Goal: Transaction & Acquisition: Purchase product/service

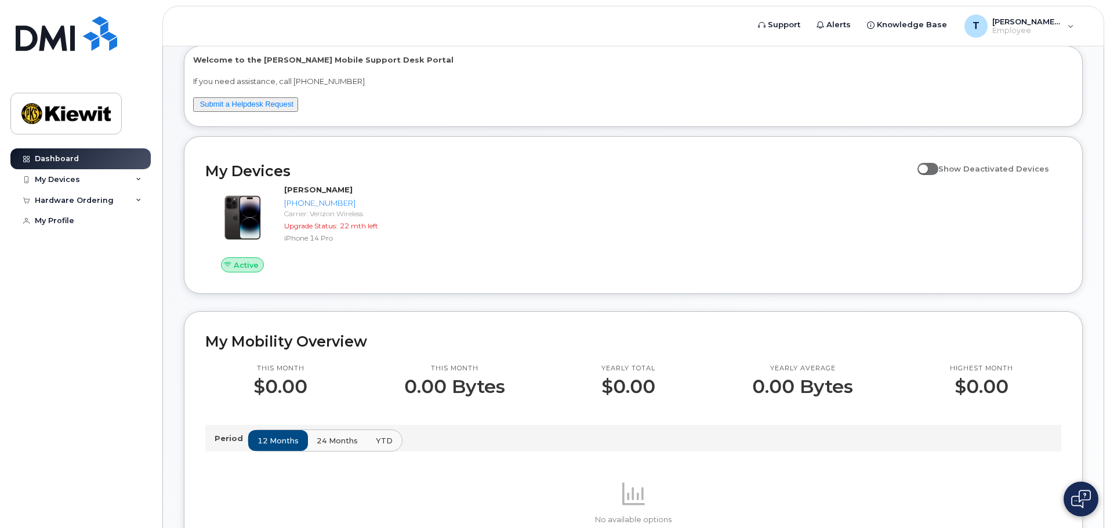
scroll to position [58, 0]
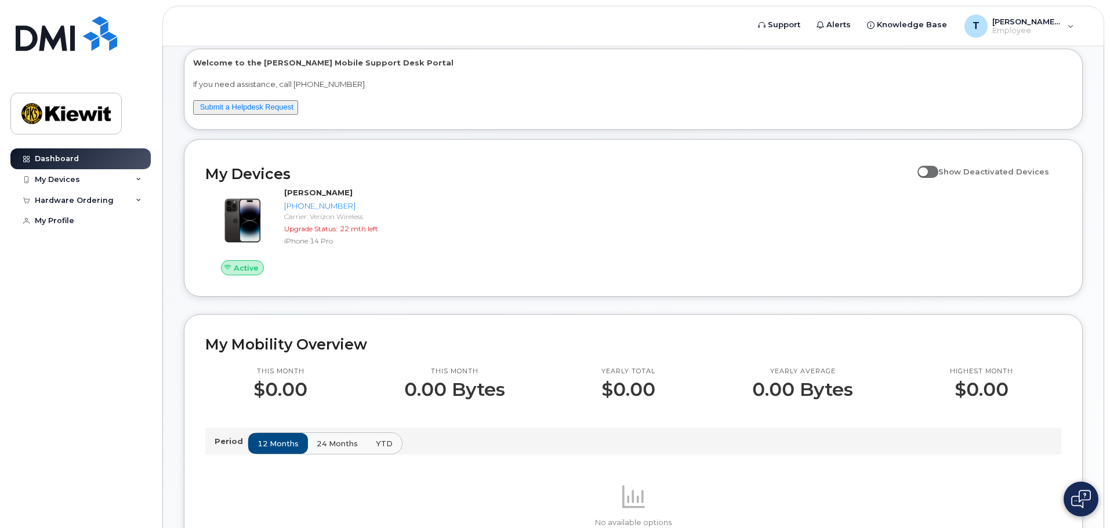
click at [931, 172] on span at bounding box center [927, 172] width 21 height 12
click at [927, 170] on input "Show Deactivated Devices" at bounding box center [921, 165] width 9 height 9
click at [938, 173] on span at bounding box center [927, 172] width 21 height 12
click at [927, 170] on input "Show Deactivated Devices" at bounding box center [921, 165] width 9 height 9
checkbox input "false"
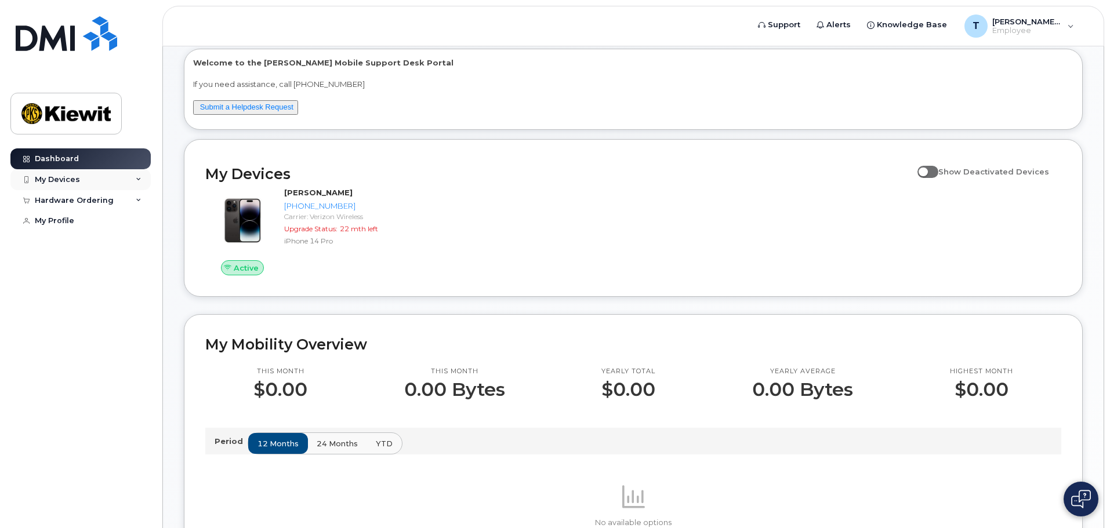
click at [135, 182] on div "My Devices" at bounding box center [80, 179] width 140 height 21
click at [139, 266] on icon at bounding box center [139, 263] width 6 height 6
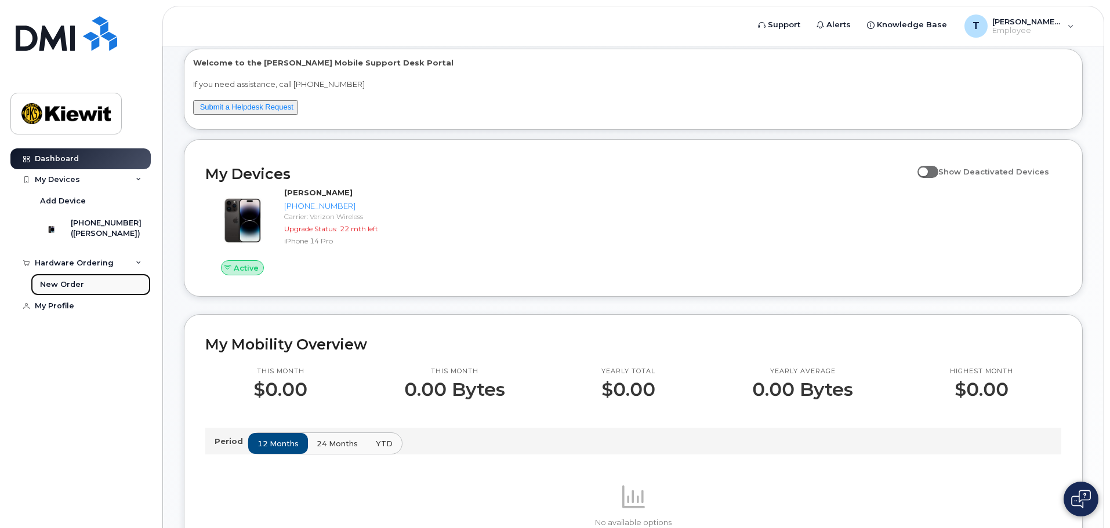
click at [68, 290] on div "New Order" at bounding box center [62, 285] width 44 height 10
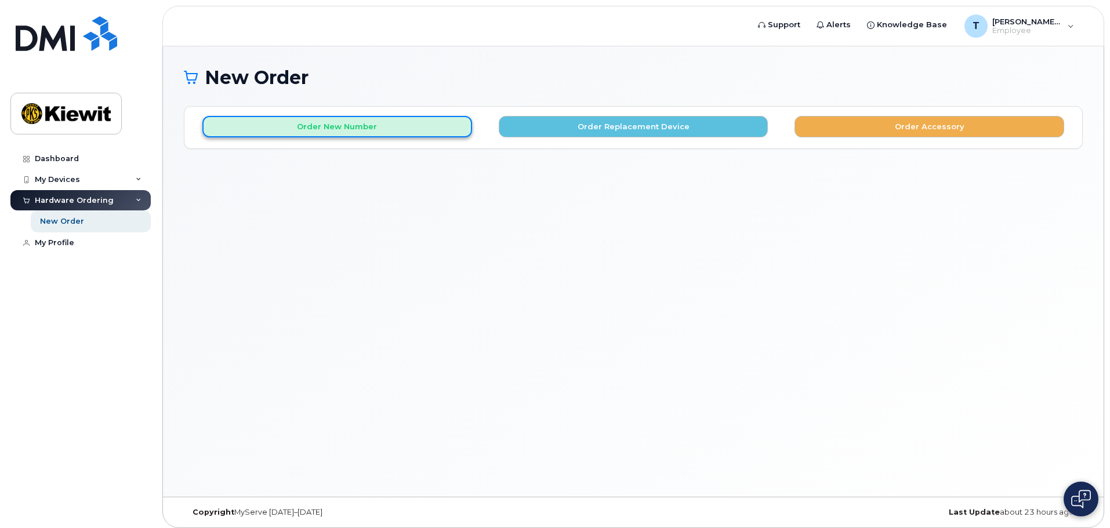
click at [389, 129] on button "Order New Number" at bounding box center [337, 126] width 270 height 21
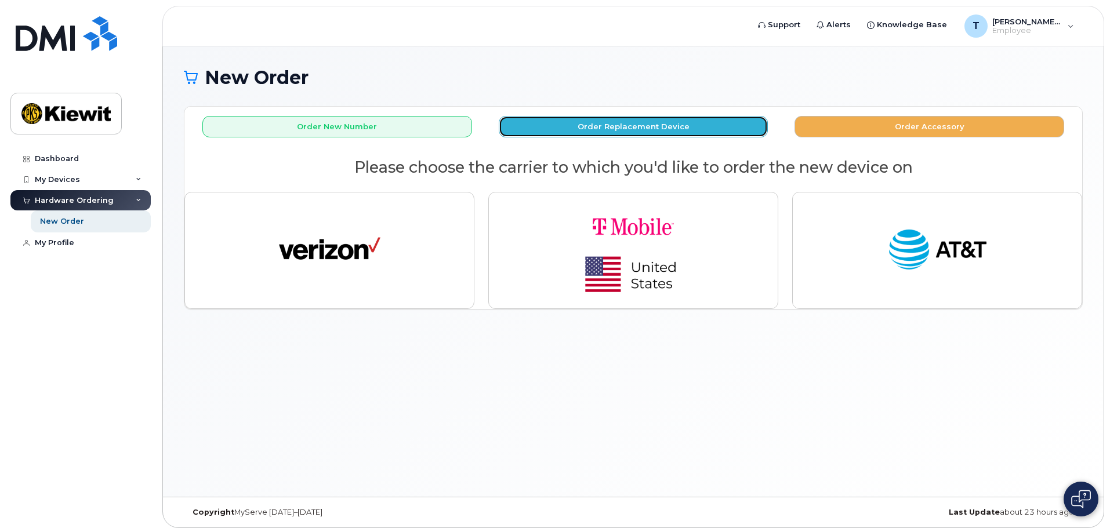
click at [521, 124] on button "Order Replacement Device" at bounding box center [634, 126] width 270 height 21
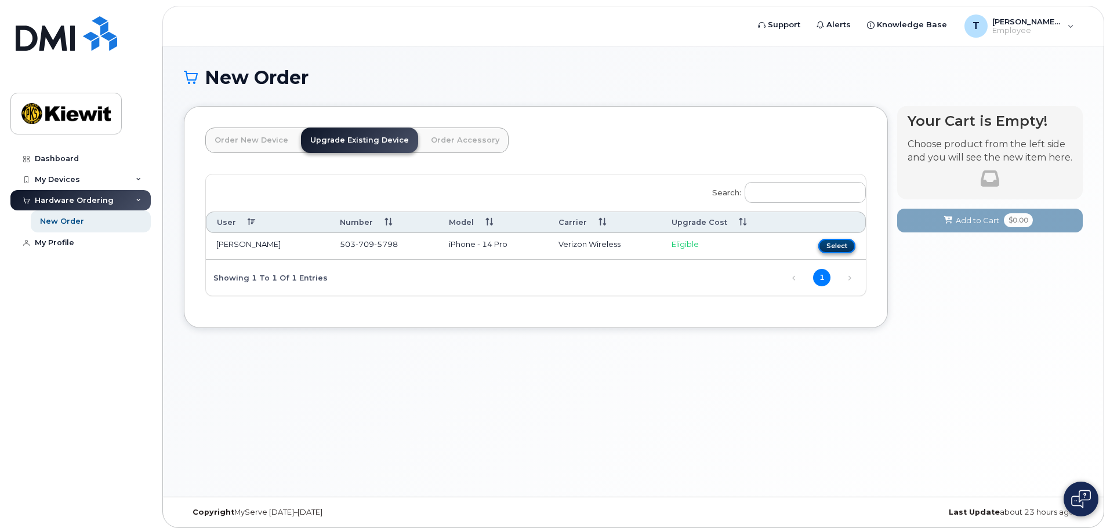
click at [836, 251] on button "Select" at bounding box center [836, 246] width 37 height 14
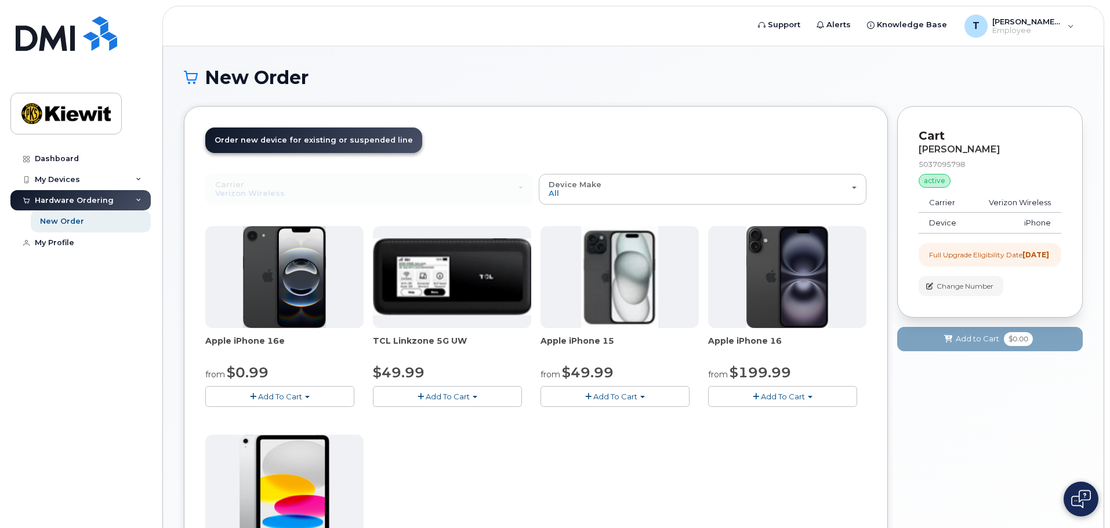
click at [774, 292] on img at bounding box center [787, 277] width 82 height 102
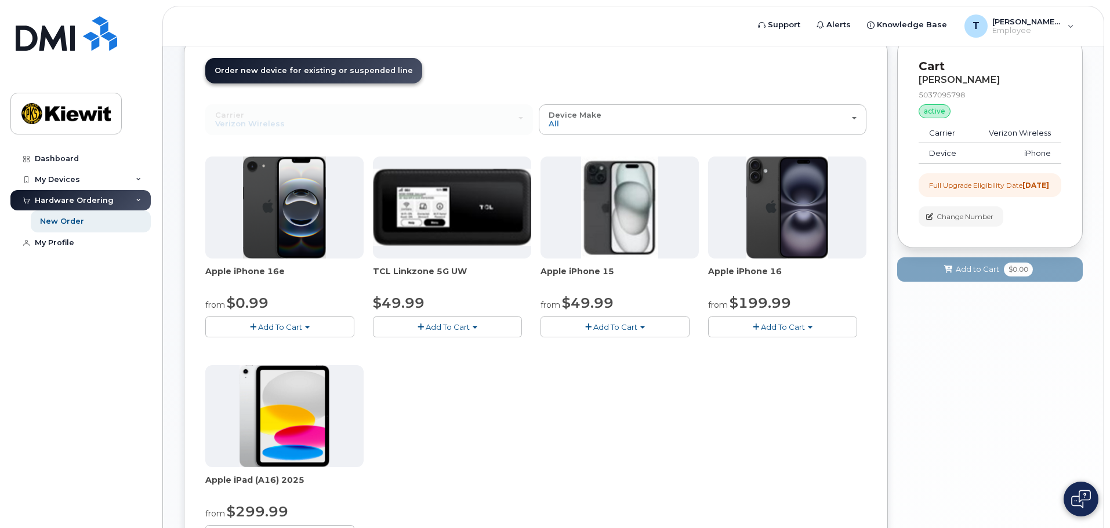
scroll to position [58, 0]
